Goal: Task Accomplishment & Management: Use online tool/utility

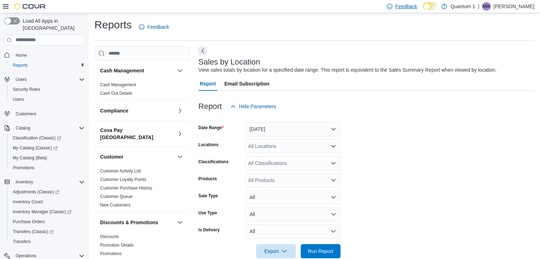
scroll to position [14, 0]
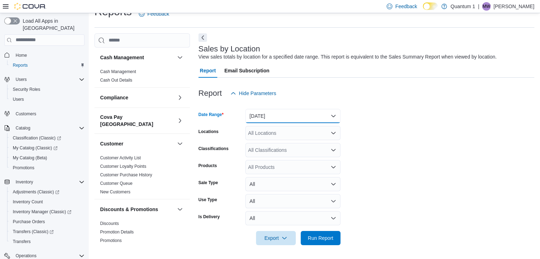
click at [332, 115] on button "Yesterday" at bounding box center [292, 116] width 95 height 14
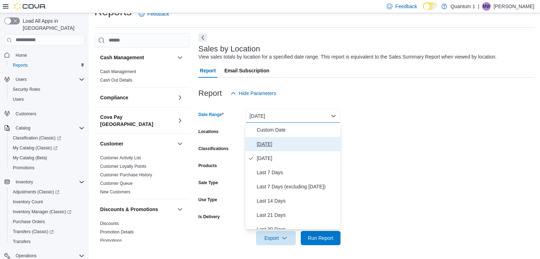
click at [270, 142] on span "Today" at bounding box center [296, 144] width 81 height 9
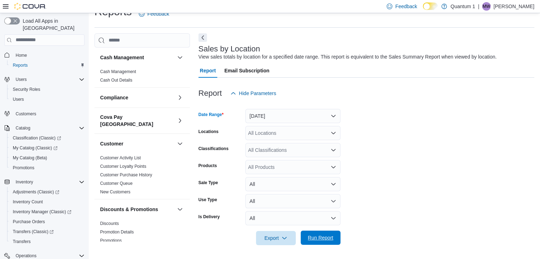
click at [325, 235] on span "Run Report" at bounding box center [321, 237] width 26 height 7
click at [317, 236] on span "Run Report" at bounding box center [321, 237] width 26 height 7
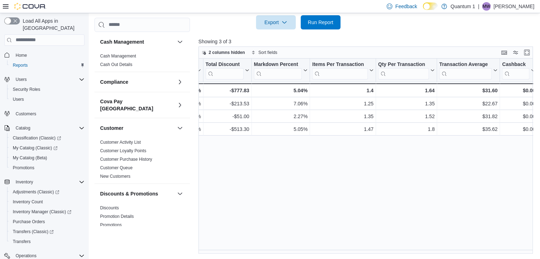
scroll to position [0, 536]
click at [325, 20] on span "Run Report" at bounding box center [321, 21] width 26 height 7
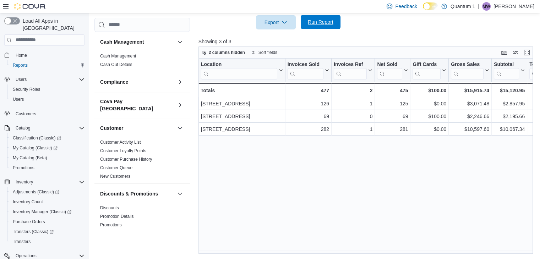
click at [319, 17] on span "Run Report" at bounding box center [320, 22] width 31 height 14
